Goal: Communication & Community: Ask a question

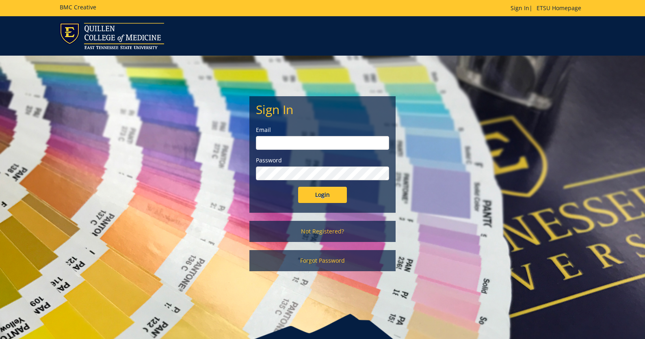
click at [316, 145] on input "email" at bounding box center [322, 143] width 133 height 14
type input "[EMAIL_ADDRESS][DOMAIN_NAME]"
click at [340, 198] on input "Login" at bounding box center [322, 195] width 49 height 16
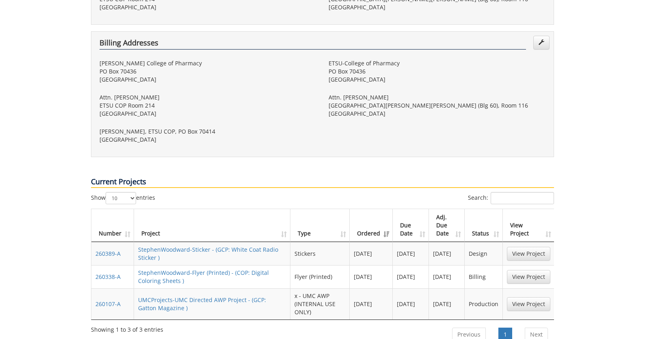
scroll to position [279, 0]
click at [536, 270] on link "View Project" at bounding box center [528, 277] width 43 height 14
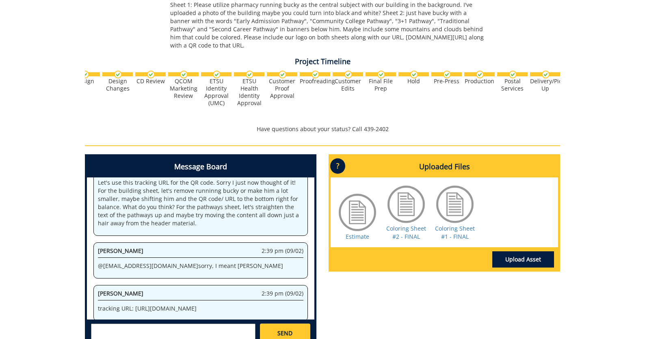
scroll to position [0, 319]
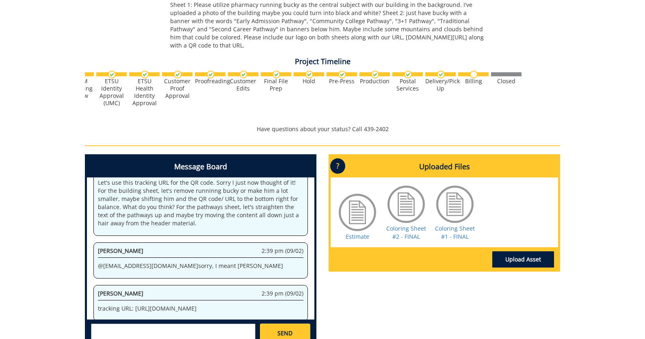
click at [203, 324] on textarea at bounding box center [173, 333] width 164 height 19
type textarea "j"
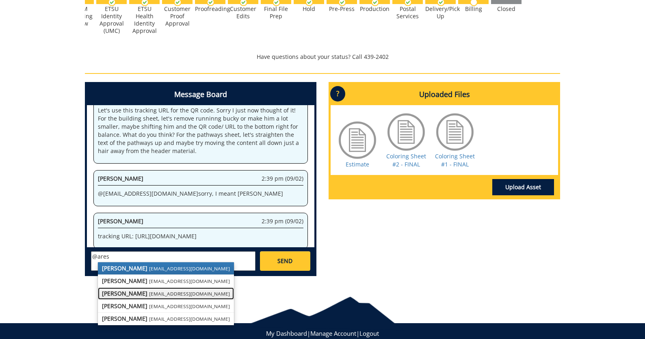
click at [162, 287] on link "[PERSON_NAME] [EMAIL_ADDRESS][DOMAIN_NAME]" at bounding box center [166, 293] width 136 height 12
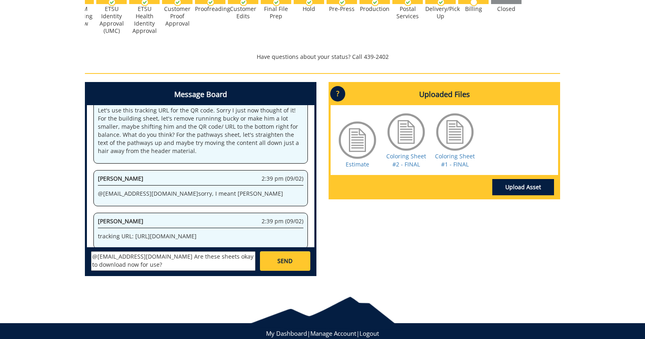
type textarea "@[EMAIL_ADDRESS][DOMAIN_NAME] Are these sheets okay to download now for use?"
click at [287, 257] on span "SEND" at bounding box center [284, 261] width 15 height 8
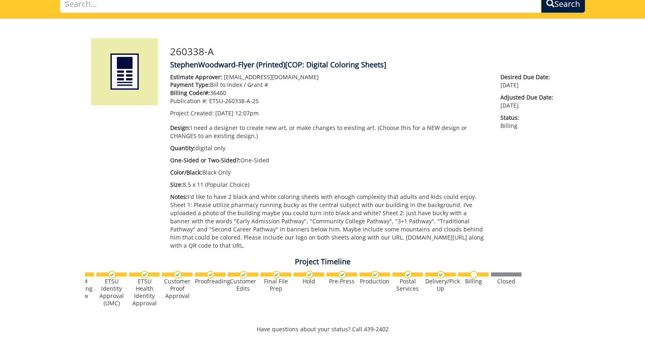
scroll to position [0, 0]
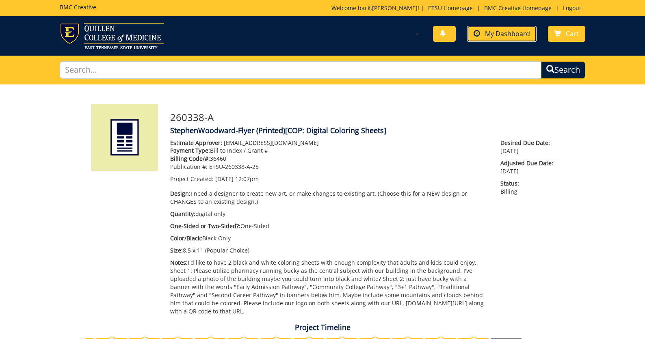
click at [500, 36] on span "My Dashboard" at bounding box center [507, 33] width 45 height 9
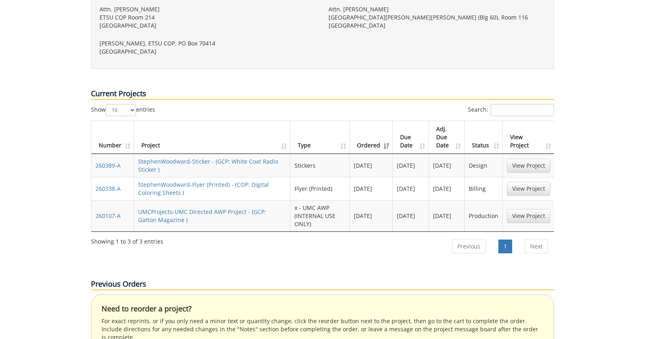
scroll to position [367, 0]
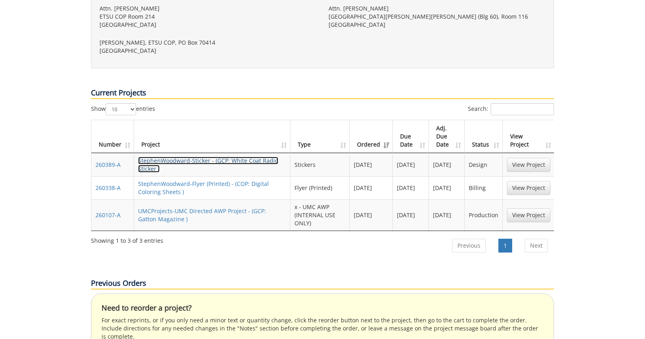
click at [258, 157] on link "StephenWoodward-Sticker - (GCP: White Coat Radio Sticker )" at bounding box center [208, 165] width 140 height 16
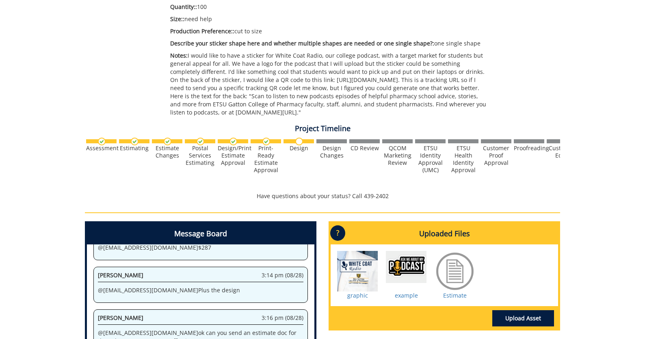
scroll to position [187, 0]
